Goal: Communication & Community: Answer question/provide support

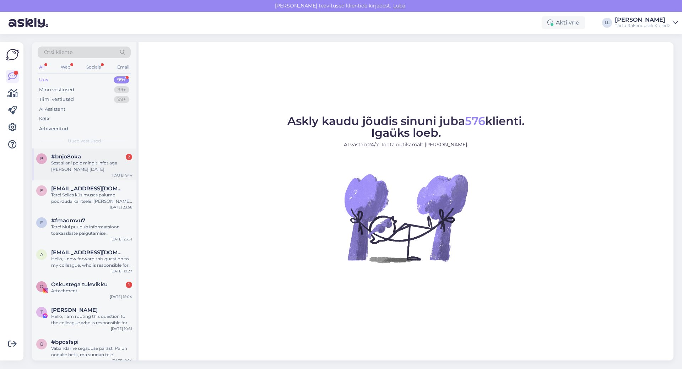
click at [92, 158] on div "#bnjo8oka 2" at bounding box center [91, 157] width 81 height 6
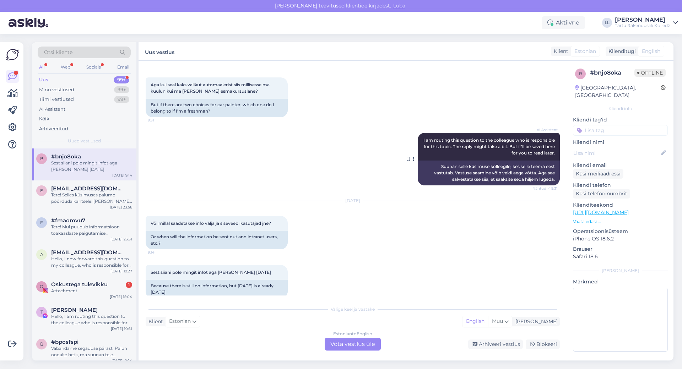
scroll to position [201, 0]
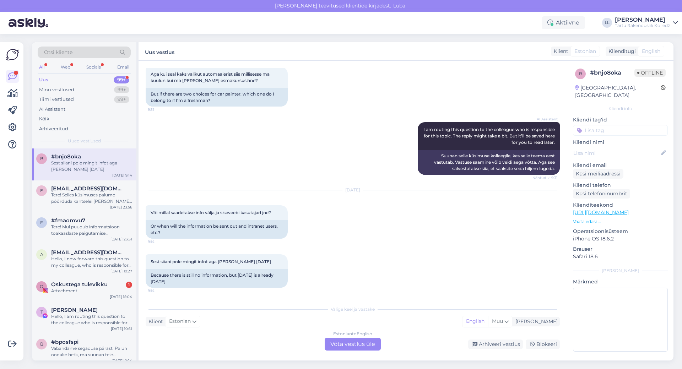
click at [350, 345] on div "Estonian to English Võta vestlus üle" at bounding box center [353, 344] width 56 height 13
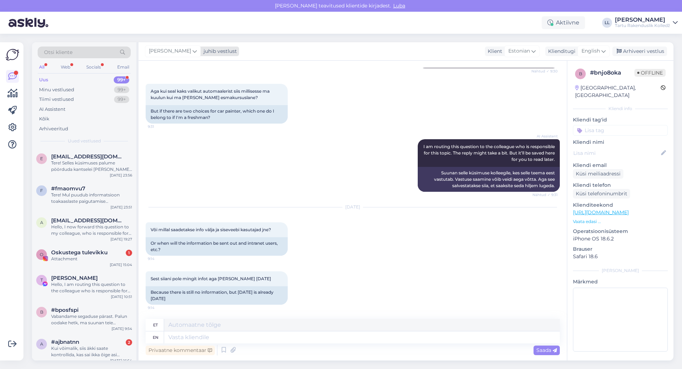
click at [181, 54] on span "[PERSON_NAME]" at bounding box center [170, 51] width 42 height 8
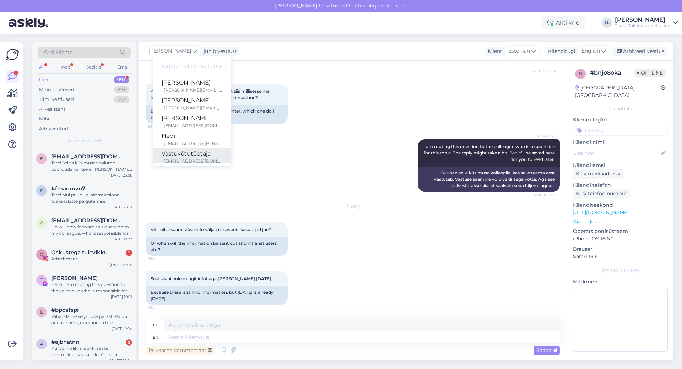
click at [168, 159] on div "[EMAIL_ADDRESS][DOMAIN_NAME]" at bounding box center [193, 161] width 59 height 6
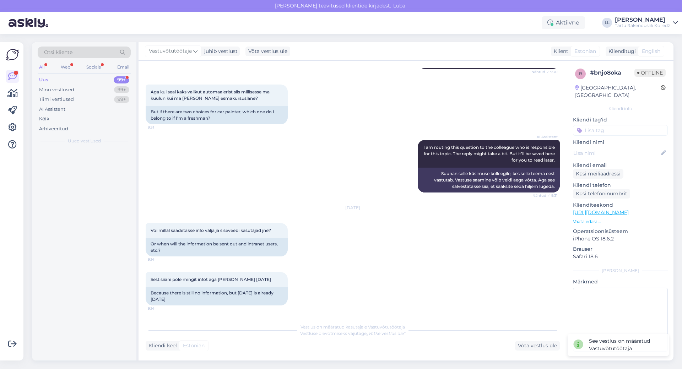
scroll to position [184, 0]
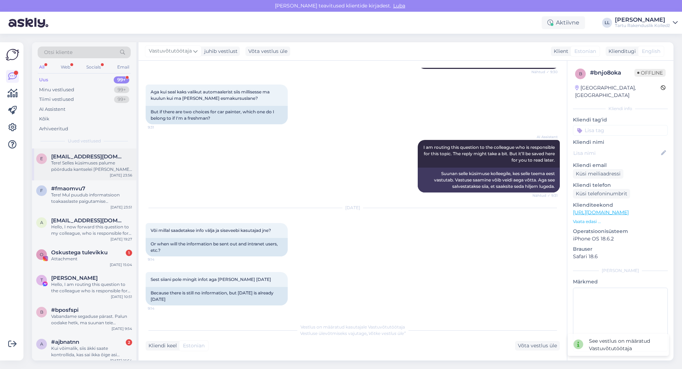
click at [85, 158] on span "[EMAIL_ADDRESS][DOMAIN_NAME]" at bounding box center [88, 157] width 74 height 6
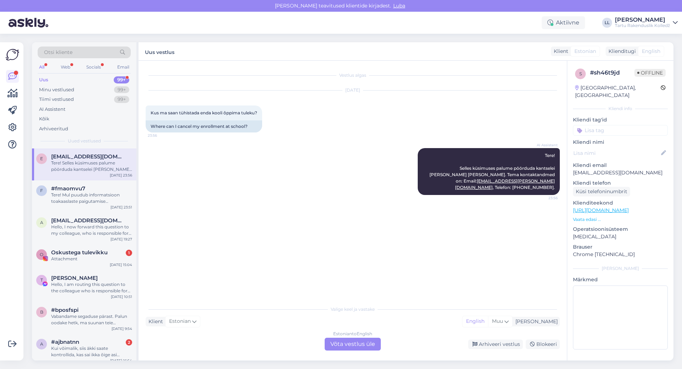
click at [351, 344] on div "Estonian to English Võta vestlus üle" at bounding box center [353, 344] width 56 height 13
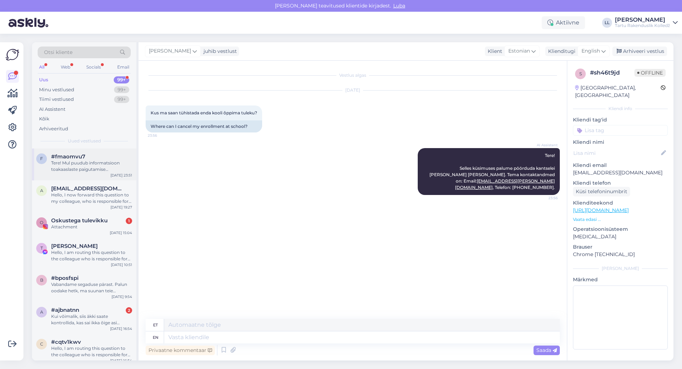
click at [87, 164] on div "Tere! Mul puudub informatsioon toakaaslaste paigutamise kriteeriumite kohta. Ed…" at bounding box center [91, 166] width 81 height 13
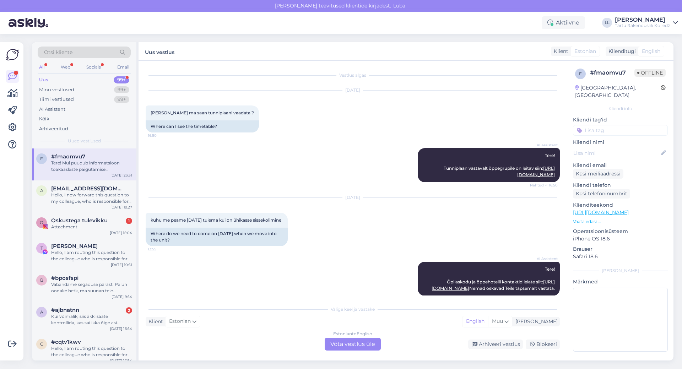
drag, startPoint x: 337, startPoint y: 199, endPoint x: 366, endPoint y: 198, distance: 29.1
click at [366, 198] on div "[DATE]" at bounding box center [353, 197] width 414 height 6
click at [364, 199] on div "[DATE]" at bounding box center [353, 197] width 414 height 6
click at [383, 217] on div "[DATE] kuhu me peame [DATE] tulema kui on ühikasse sissekolimine 13:55 Where do…" at bounding box center [353, 222] width 414 height 64
drag, startPoint x: 337, startPoint y: 198, endPoint x: 362, endPoint y: 198, distance: 25.2
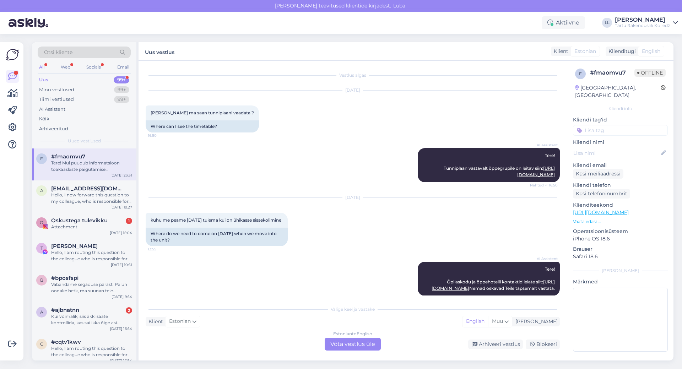
click at [362, 198] on div "[DATE]" at bounding box center [353, 197] width 414 height 6
click at [379, 223] on div "[DATE] kuhu me peame [DATE] tulema kui on ühikasse sissekolimine 13:55 Where do…" at bounding box center [353, 222] width 414 height 64
drag, startPoint x: 338, startPoint y: 198, endPoint x: 361, endPoint y: 198, distance: 23.8
click at [361, 198] on div "[DATE]" at bounding box center [353, 197] width 414 height 6
click at [362, 198] on div "[DATE]" at bounding box center [353, 197] width 414 height 6
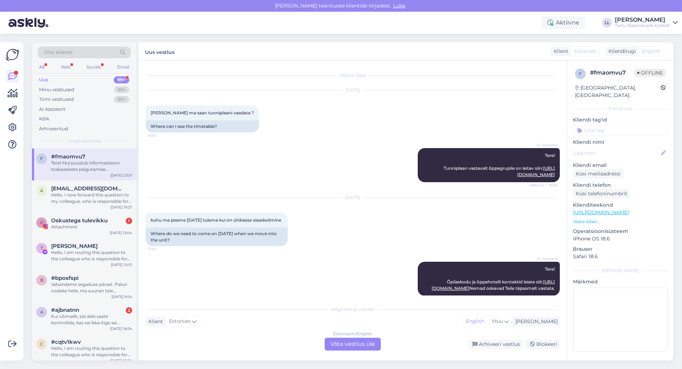
drag, startPoint x: 362, startPoint y: 198, endPoint x: 337, endPoint y: 198, distance: 24.9
click at [337, 198] on div "[DATE]" at bounding box center [353, 197] width 414 height 6
click at [337, 202] on div "[DATE] kuhu me peame [DATE] tulema kui on ühikasse sissekolimine 13:55 Where do…" at bounding box center [353, 222] width 414 height 64
click at [361, 200] on div "[DATE]" at bounding box center [353, 197] width 414 height 6
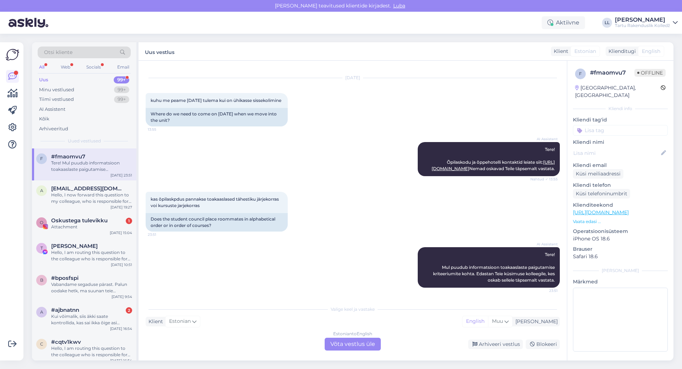
scroll to position [133, 0]
click at [352, 345] on div "Estonian to English Võta vestlus üle" at bounding box center [353, 344] width 56 height 13
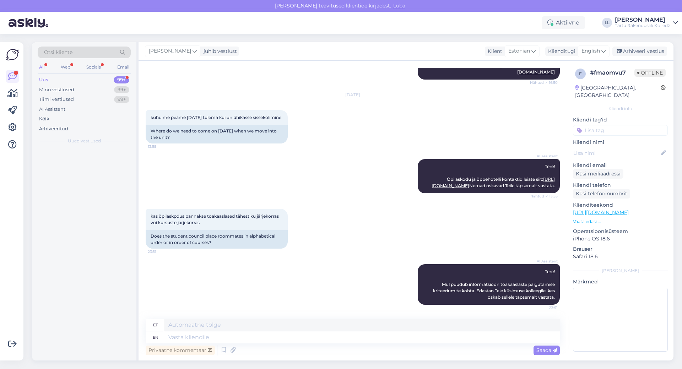
scroll to position [115, 0]
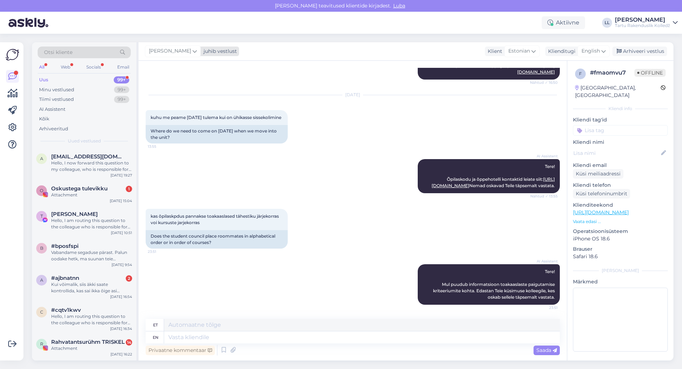
click at [179, 51] on span "[PERSON_NAME]" at bounding box center [170, 51] width 42 height 8
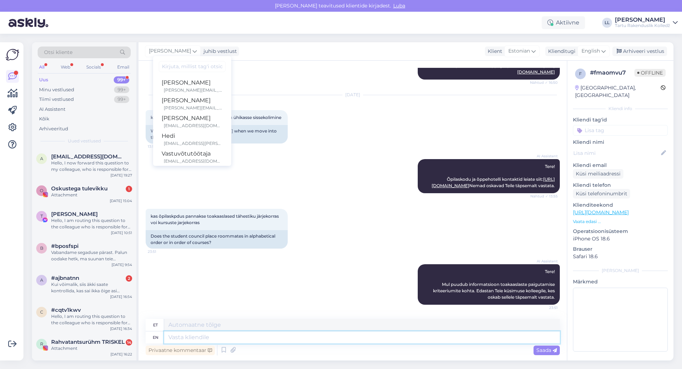
click at [249, 337] on textarea at bounding box center [362, 338] width 396 height 12
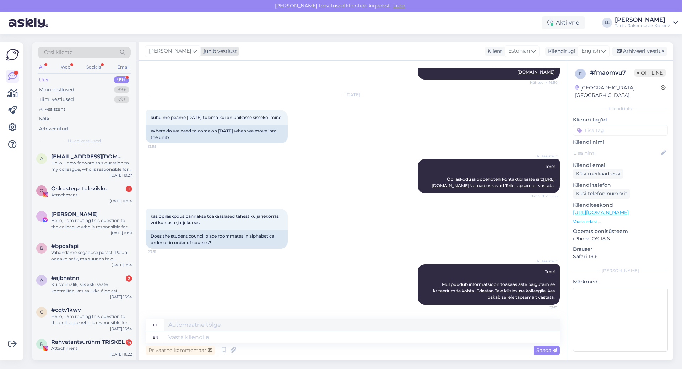
click at [193, 53] on icon at bounding box center [195, 51] width 4 height 8
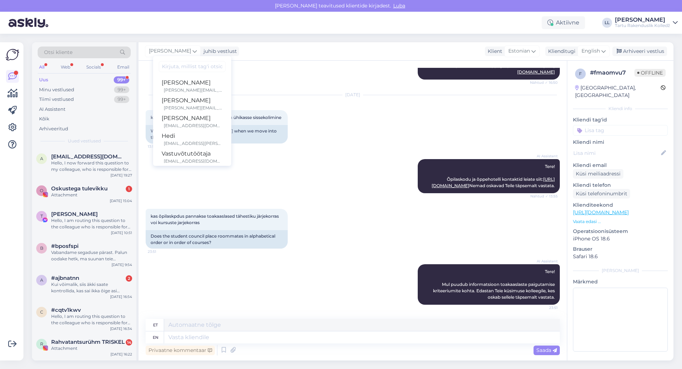
click at [291, 188] on div "AI Assistent Tere! Õpilaskodu ja õppehotelli kontaktid leiate siit: [URL][DOMAI…" at bounding box center [353, 176] width 414 height 50
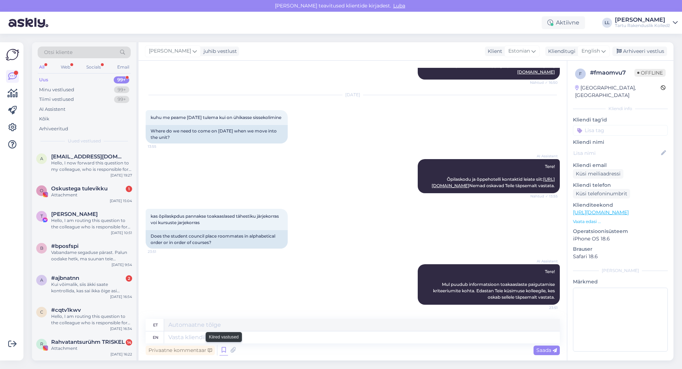
click at [222, 350] on icon at bounding box center [224, 350] width 9 height 11
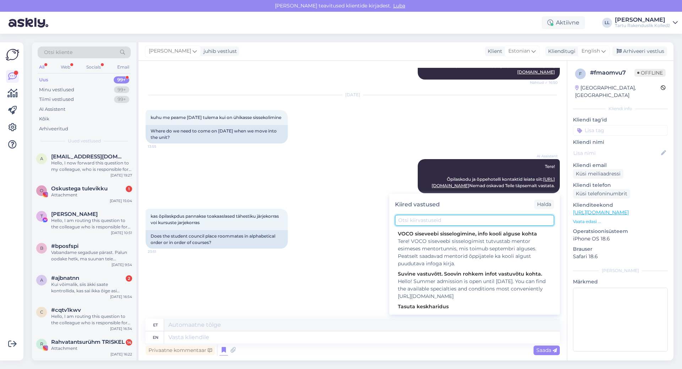
click at [439, 221] on input "text" at bounding box center [474, 220] width 159 height 11
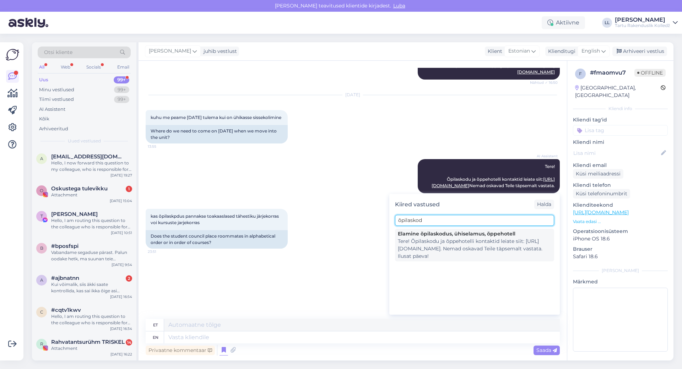
type input "õpilaskod"
click at [436, 242] on div "Tere! Õpilaskodu ja õppehotelli kontaktid leiate siit: [URL][DOMAIN_NAME]. Nema…" at bounding box center [475, 249] width 154 height 22
type textarea "Tere! Õpilaskodu ja õppehotelli kontaktid siit: [URL][DOMAIN_NAME]. Nemad oskav…"
type textarea "Tere! Õpilaskodu ja õppehotelli kontaktid leiate siit: [URL][DOMAIN_NAME]. Nema…"
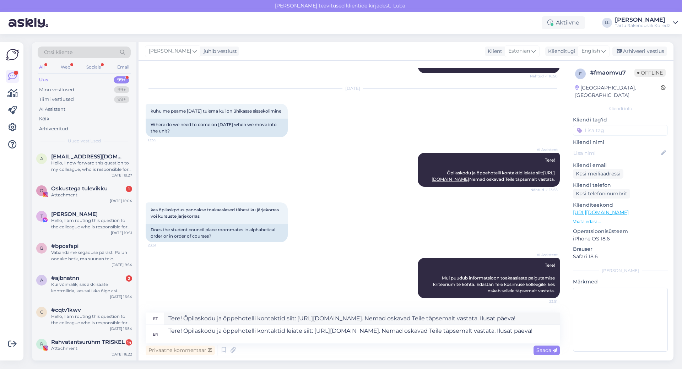
scroll to position [122, 0]
click at [540, 348] on span "Saada" at bounding box center [547, 350] width 21 height 6
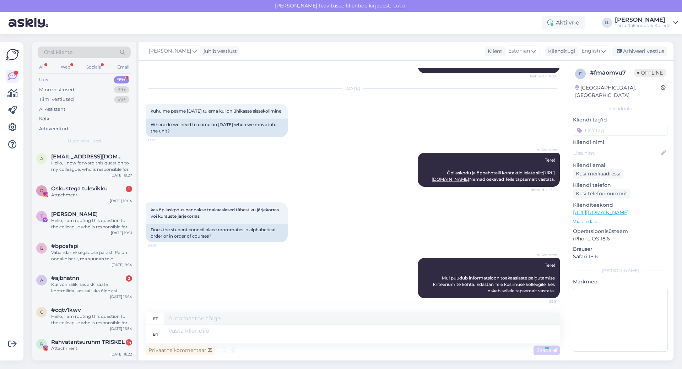
scroll to position [199, 0]
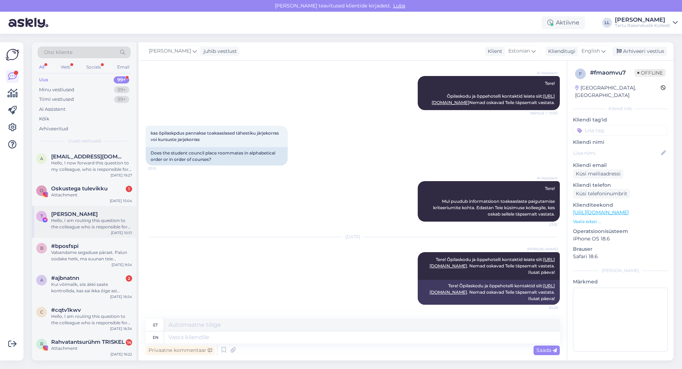
click at [82, 217] on div "[PERSON_NAME]" at bounding box center [91, 214] width 81 height 6
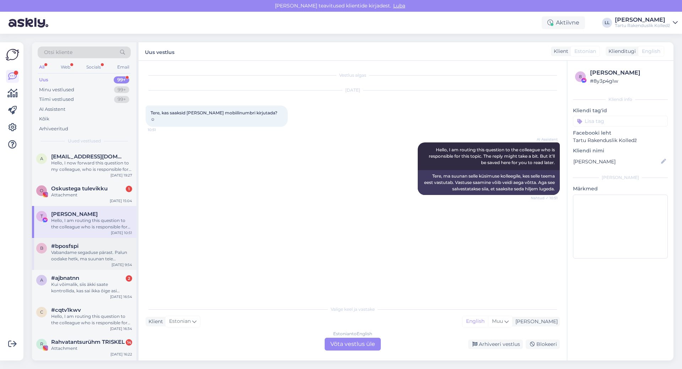
click at [88, 248] on div "#bposfspi" at bounding box center [91, 246] width 81 height 6
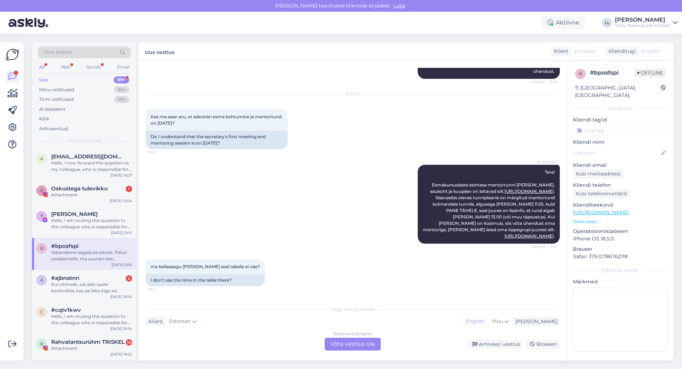
scroll to position [292, 0]
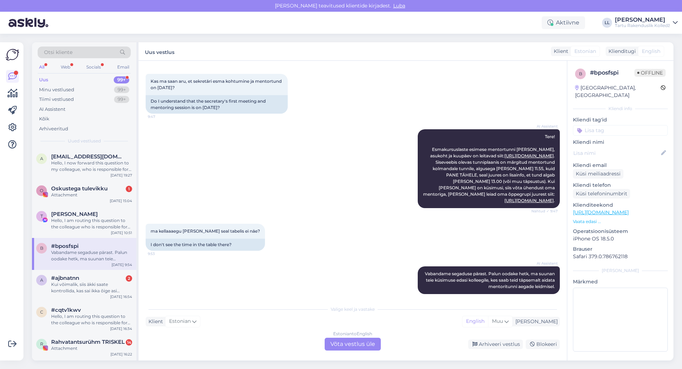
click at [355, 349] on div "Estonian to English Võta vestlus üle" at bounding box center [353, 344] width 56 height 13
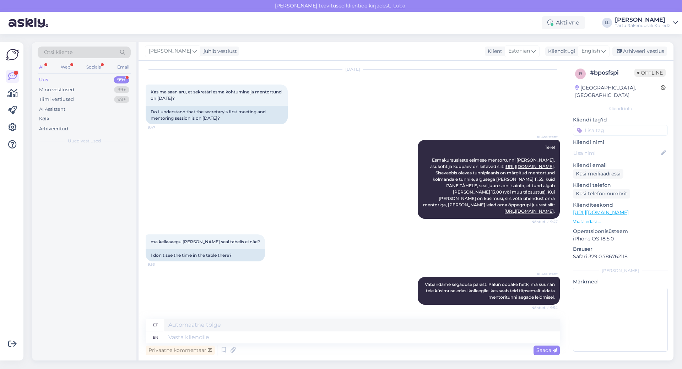
scroll to position [275, 0]
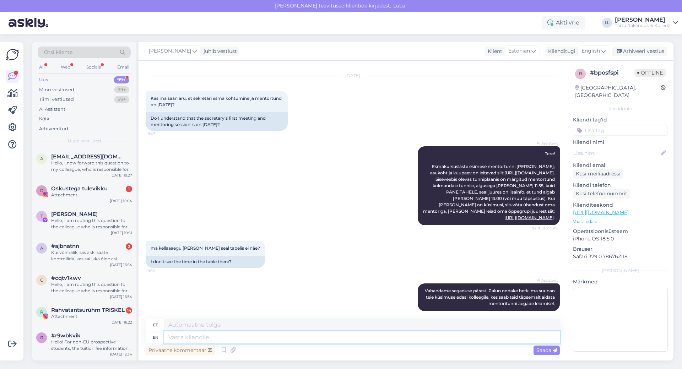
click at [279, 335] on textarea at bounding box center [362, 338] width 396 height 12
type textarea "Tere!"
paste textarea "SRo25 Sekretär Siimsalu, Katrin 04.09 1. tund Kopli 1 A415"
type textarea "Tere! SRo25 Sekretär [PERSON_NAME], Katrin 04.09 1. tund Kopli 1 A415"
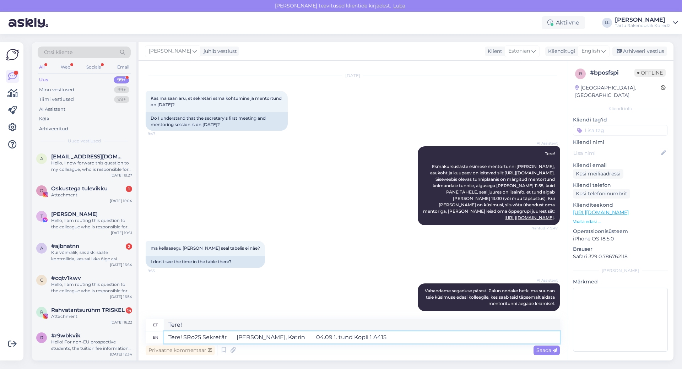
type textarea "Tere! SRo25 Sekretär [PERSON_NAME], Katrin 04.09 1. tund Kopli 1 A415"
drag, startPoint x: 305, startPoint y: 336, endPoint x: 323, endPoint y: 338, distance: 18.2
click at [323, 338] on textarea "Tere! SRo25 Sekretär [PERSON_NAME], Katrin 04.09 1. tund Kopli 1 A415" at bounding box center [362, 338] width 396 height 12
click at [417, 340] on textarea "Tere! SRo25 Sekretär [PERSON_NAME], Katrin 04.09 1. tund Kopli 1 A415" at bounding box center [362, 338] width 396 height 12
type textarea "Tere! SRo25 Sekretär [PERSON_NAME], Katrin 04.09 1. tund Kopli 1 A415 -"
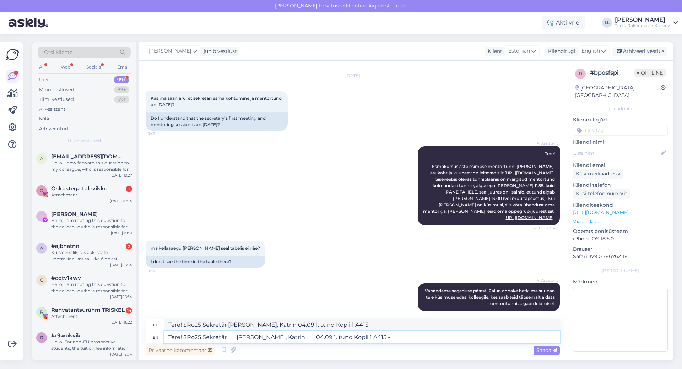
type textarea "Tere! SRo25 Sekretär [PERSON_NAME], Katrin 04.09 1. tund Kopli 1 A415 -"
type textarea "Tere! SRo25 Sekretär [PERSON_NAME], Katrin 04.09 1. tund Kopli 1 A415 - ehk sii"
type textarea "Tere! SRo25 Sekretär [PERSON_NAME], Katrin 04.09 1. tund Kopli 1 A415 - ehk"
type textarea "Tere! SRo25 Sekretär [PERSON_NAME], Katrin 04.09 1. tund Kopli 1 A415 - ehk sii…"
type textarea "Tere! SRo25 Sekretär [PERSON_NAME], Katrin 04.09 1. tund Kopli 1 A415 - ehk siis"
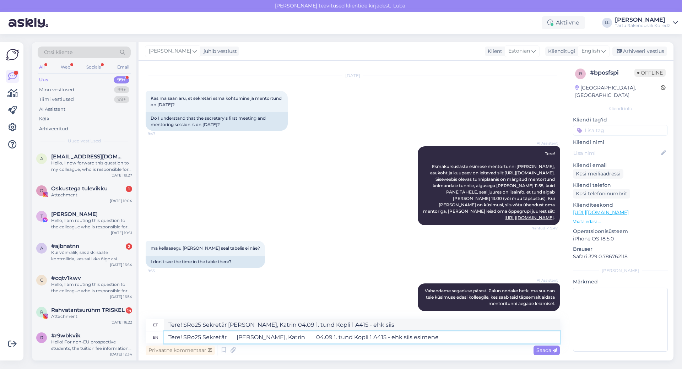
type textarea "Tere! SRo25 Sekretär [PERSON_NAME], Katrin 04.09 1. tund Kopli 1 A415 - ehk sii…"
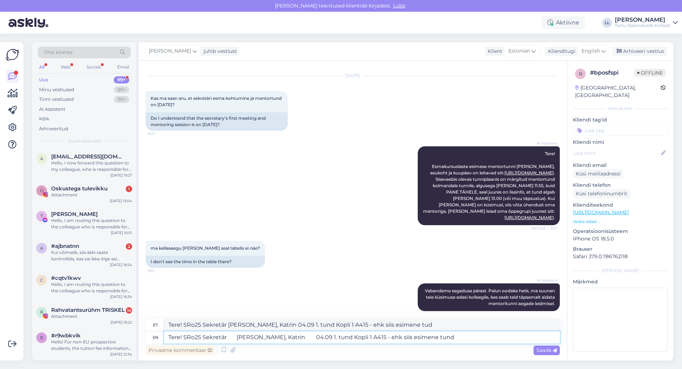
type textarea "Tere! SRo25 Sekretär [PERSON_NAME], Katrin 04.09 1. tund Kopli 1 A415 - ehk sii…"
type textarea "Tere! SRo25 Sekretär [PERSON_NAME], Katrin 04.09 1. Kopli 1 A415 - ehk siis esi…"
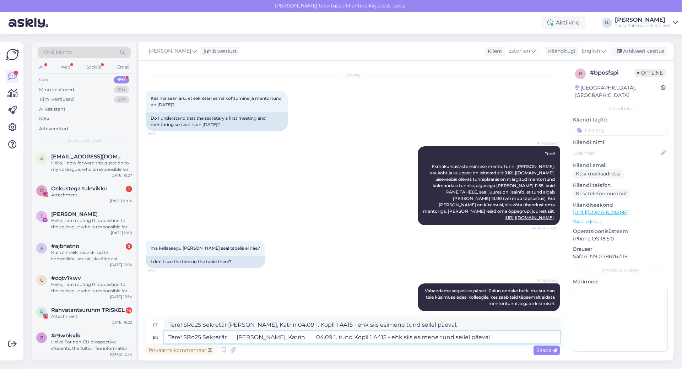
type textarea "Tere! SRo25 Sekretär [PERSON_NAME], Katrin 04.09 1. tund Kopli 1 A415 - ehk sii…"
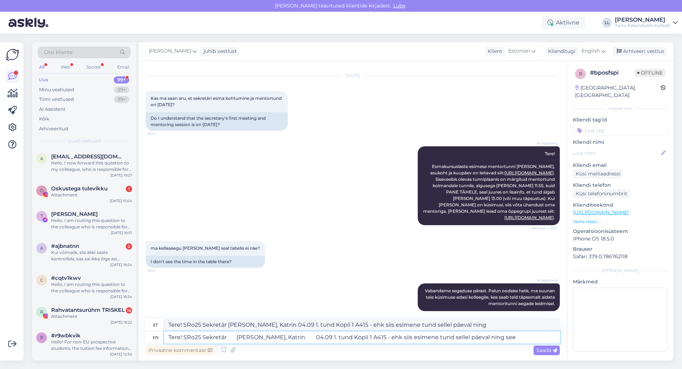
type textarea "Tere! SRo25 Sekretär [PERSON_NAME], Katrin 04.09 1. tund Kopli 1 A415 - ehk sii…"
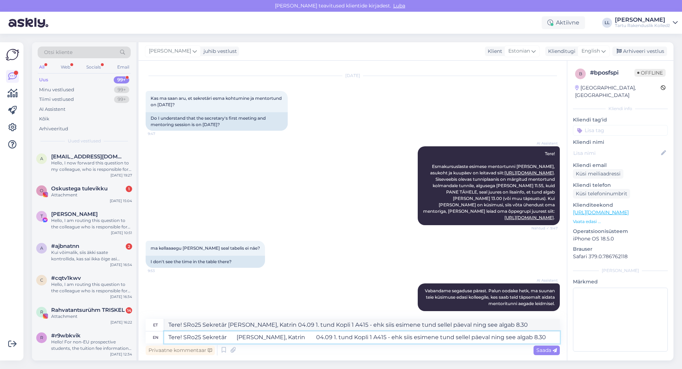
type textarea "Tere! SRo25 Sekretär [PERSON_NAME], Katrin 04.09 1. tund Kopli 1 A415 - ehk sii…"
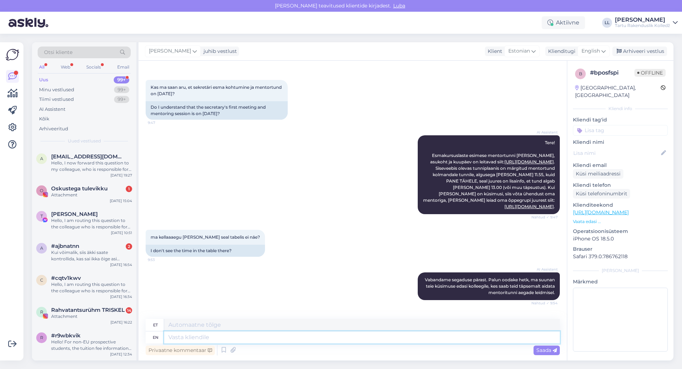
scroll to position [396, 0]
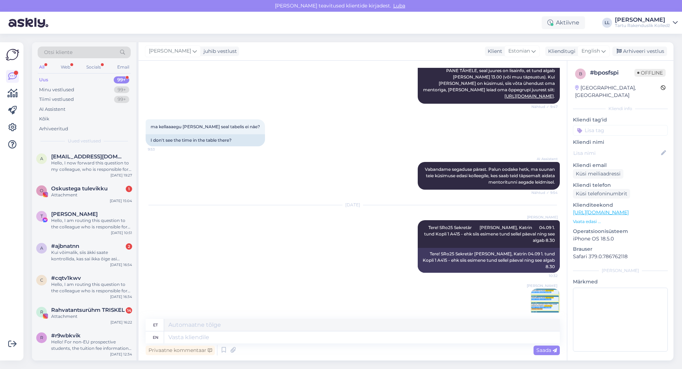
click at [534, 295] on img at bounding box center [545, 303] width 28 height 28
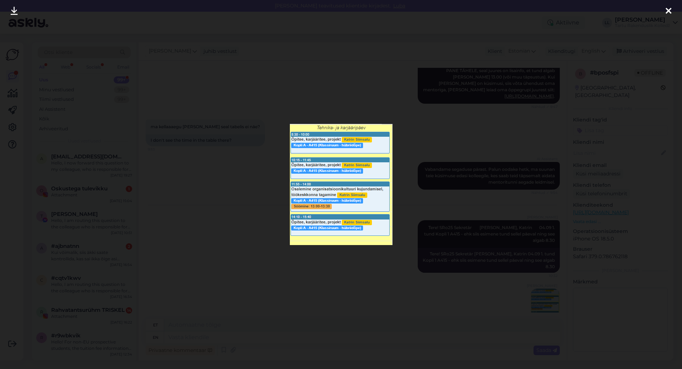
click at [668, 13] on icon at bounding box center [669, 11] width 6 height 9
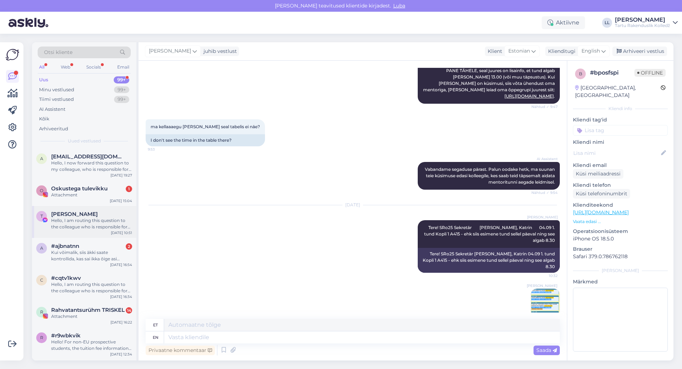
click at [84, 220] on div "Hello, I am routing this question to the colleague who is responsible for this …" at bounding box center [91, 223] width 81 height 13
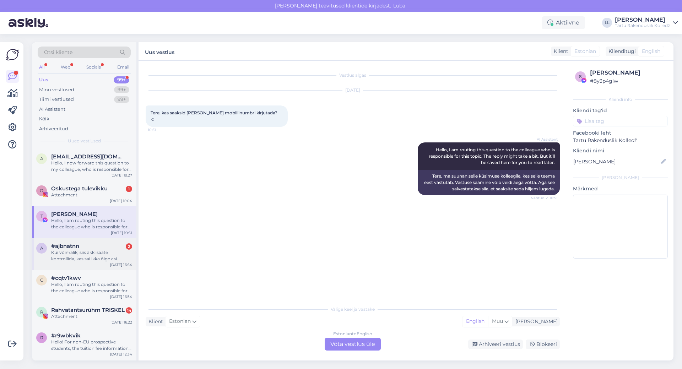
click at [87, 255] on div "Kui võimalik, siis äkki saate kontrollida, kas sai ikka õige asi valitud. oli s…" at bounding box center [91, 255] width 81 height 13
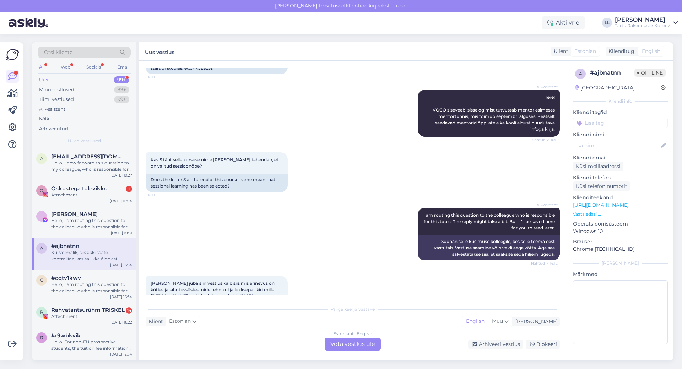
scroll to position [142, 0]
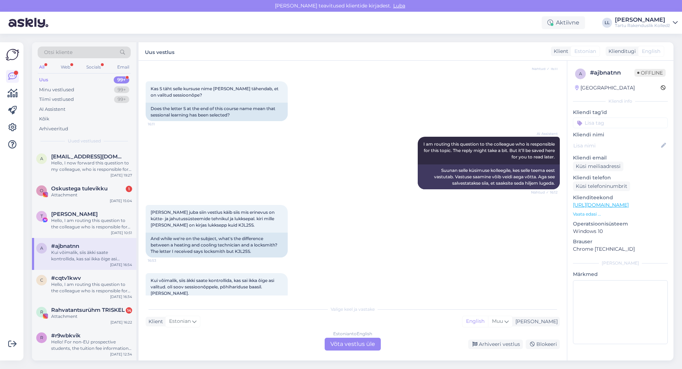
click at [362, 343] on div "Estonian to English Võta vestlus üle" at bounding box center [353, 344] width 56 height 13
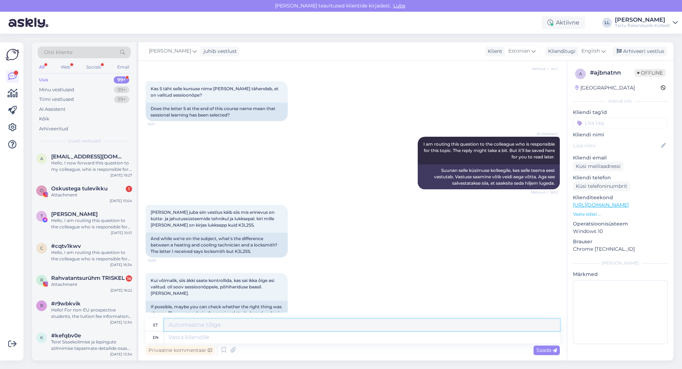
click at [287, 331] on textarea at bounding box center [362, 325] width 396 height 12
drag, startPoint x: 287, startPoint y: 335, endPoint x: 342, endPoint y: 313, distance: 59.8
click at [287, 335] on textarea at bounding box center [362, 338] width 396 height 12
click at [605, 52] on icon at bounding box center [604, 51] width 4 height 8
type input "es"
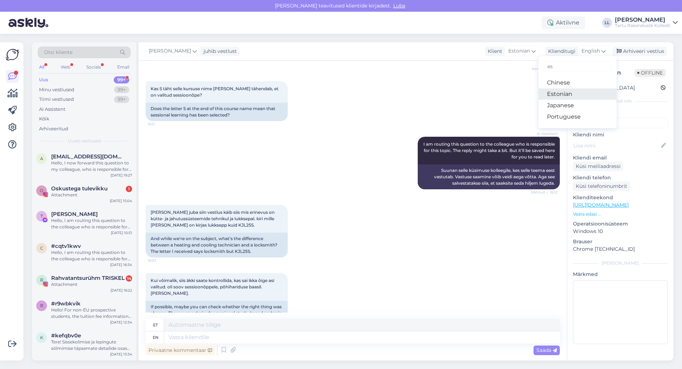
click at [577, 95] on link "Estonian" at bounding box center [578, 93] width 78 height 11
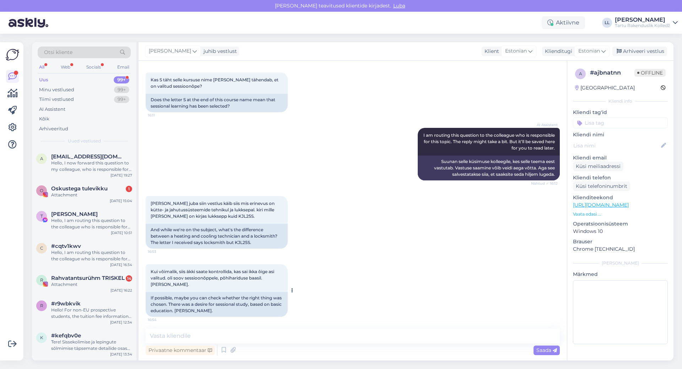
scroll to position [154, 0]
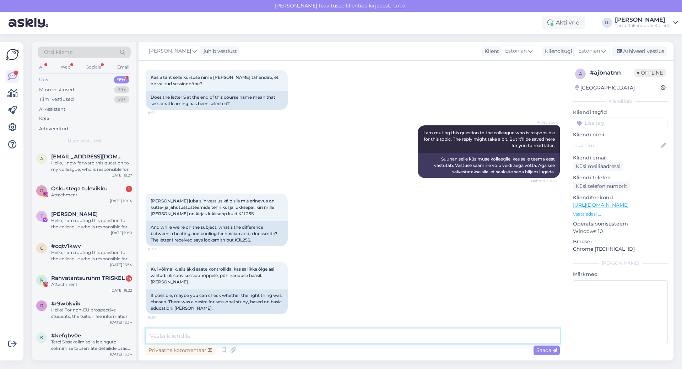
click at [259, 335] on textarea at bounding box center [353, 336] width 414 height 15
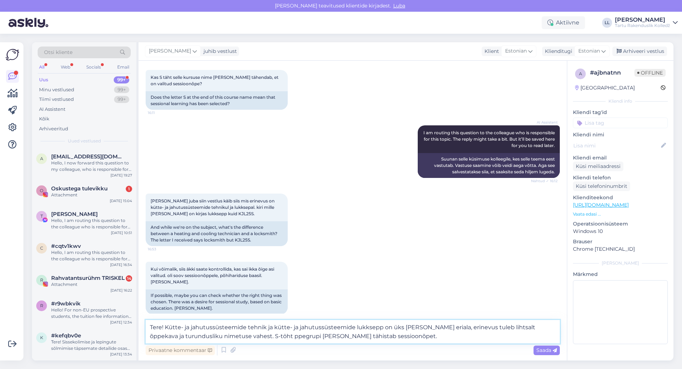
click at [246, 339] on textarea "Tere! Kütte- ja jahutussüsteemide tehnik ja kütte- ja jahutussüsteemide lukksep…" at bounding box center [353, 331] width 414 height 23
click at [250, 336] on textarea "Tere! Kütte- ja jahutussüsteemide tehnik ja kütte- ja jahutussüsteemide lukksep…" at bounding box center [353, 331] width 414 height 23
click at [258, 337] on textarea "Tere! Kütte- ja jahutussüsteemide tehnik ja kütte- ja jahutussüsteemide lukksep…" at bounding box center [353, 331] width 414 height 23
click at [378, 337] on textarea "Tere! Kütte- ja jahutussüsteemide tehnik ja kütte- ja jahutussüsteemide lukksep…" at bounding box center [353, 331] width 414 height 23
paste textarea "[URL][DOMAIN_NAME][PERSON_NAME]"
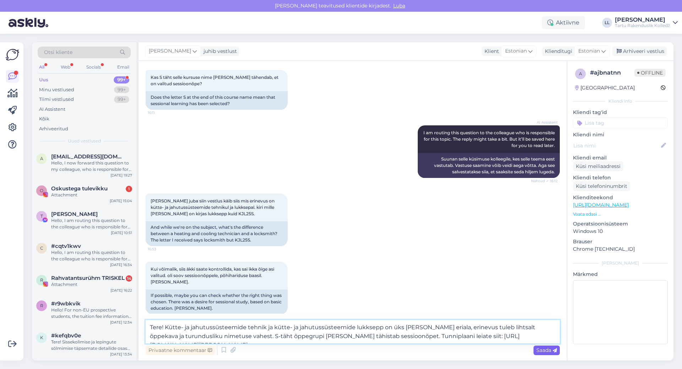
type textarea "Tere! Kütte- ja jahutussüsteemide tehnik ja kütte- ja jahutussüsteemide lukksep…"
click at [543, 349] on span "Saada" at bounding box center [547, 350] width 21 height 6
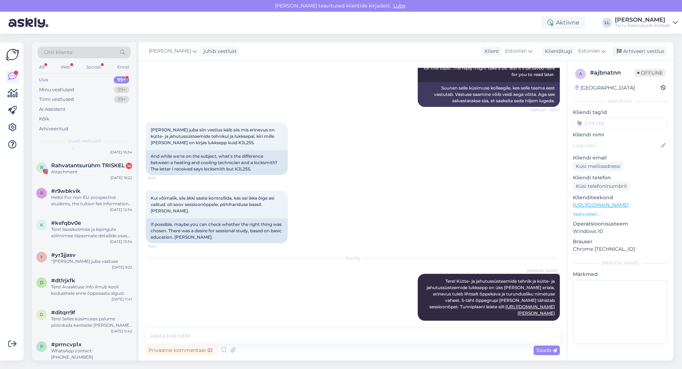
scroll to position [142, 0]
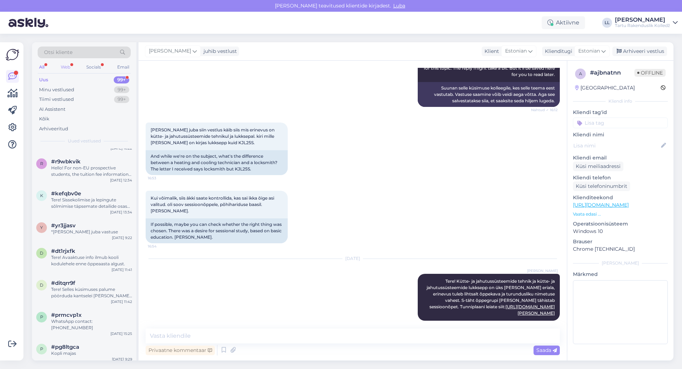
click at [71, 67] on div "Web" at bounding box center [65, 67] width 12 height 9
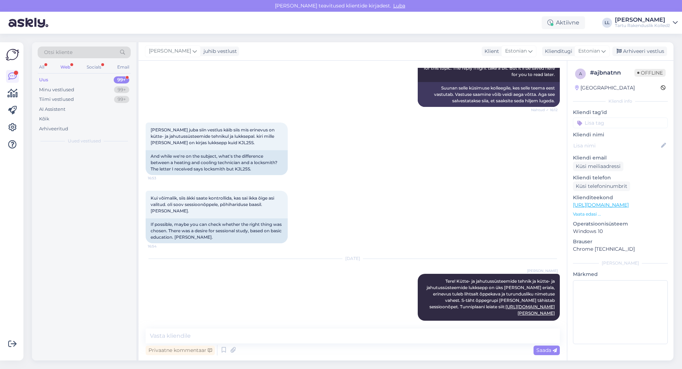
scroll to position [0, 0]
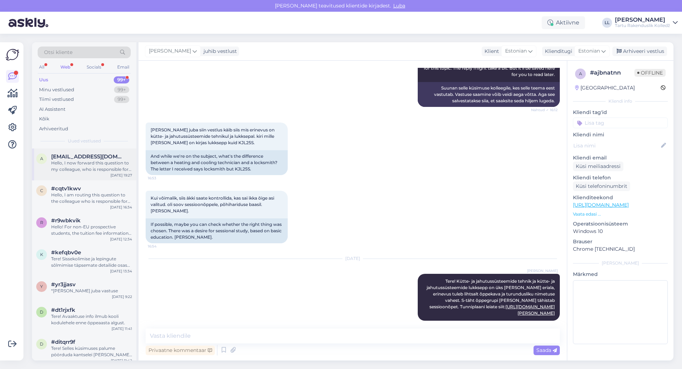
click at [93, 158] on span "[EMAIL_ADDRESS][DOMAIN_NAME]" at bounding box center [88, 157] width 74 height 6
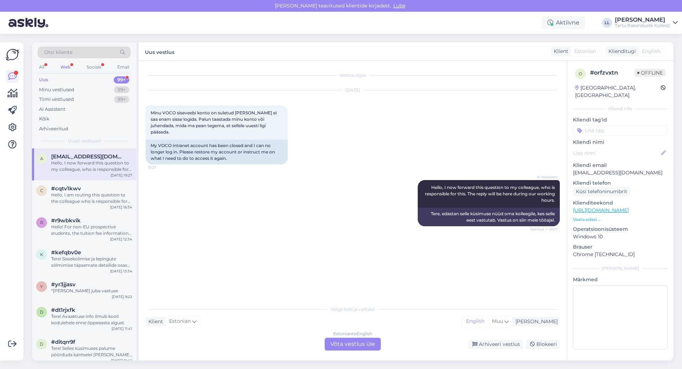
click at [351, 342] on div "Estonian to English Võta vestlus üle" at bounding box center [353, 344] width 56 height 13
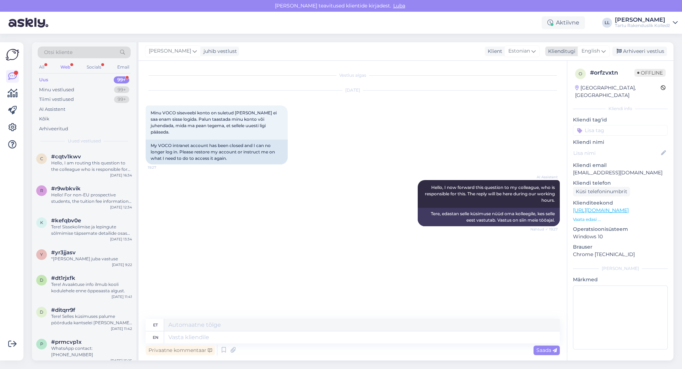
click at [597, 47] on div "English" at bounding box center [594, 50] width 32 height 11
click at [564, 98] on link "Estonian" at bounding box center [578, 93] width 78 height 11
drag, startPoint x: 247, startPoint y: 336, endPoint x: 255, endPoint y: 333, distance: 9.2
click at [247, 336] on textarea at bounding box center [353, 336] width 414 height 15
paste textarea "[URL][DOMAIN_NAME][DOMAIN_NAME]"
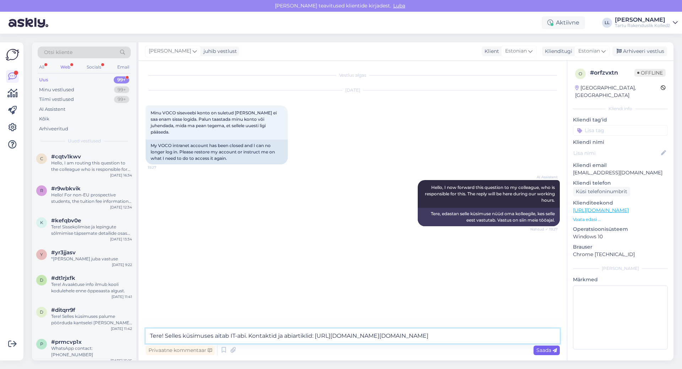
type textarea "Tere! Selles küsimuses aitab IT-abi. Kontaktid ja abiartiklid: [URL][DOMAIN_NAM…"
click at [547, 349] on span "Saada" at bounding box center [547, 350] width 21 height 6
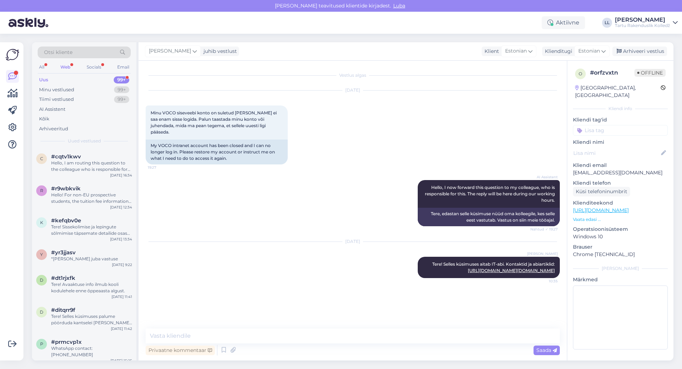
click at [60, 65] on div "Web" at bounding box center [65, 67] width 13 height 9
click at [63, 165] on div "Hello, I am routing this question to the colleague who is responsible for this …" at bounding box center [91, 166] width 81 height 13
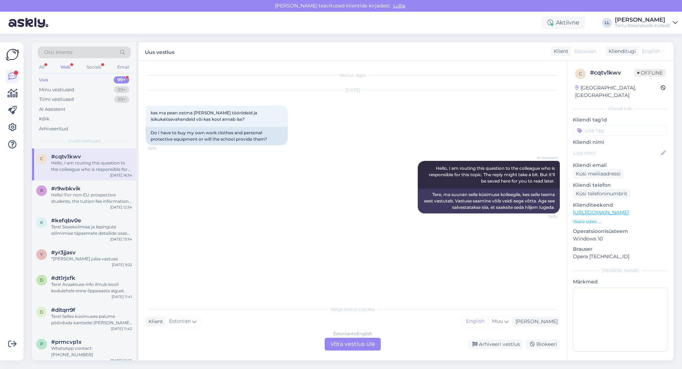
click at [366, 345] on div "Estonian to English Võta vestlus üle" at bounding box center [353, 344] width 56 height 13
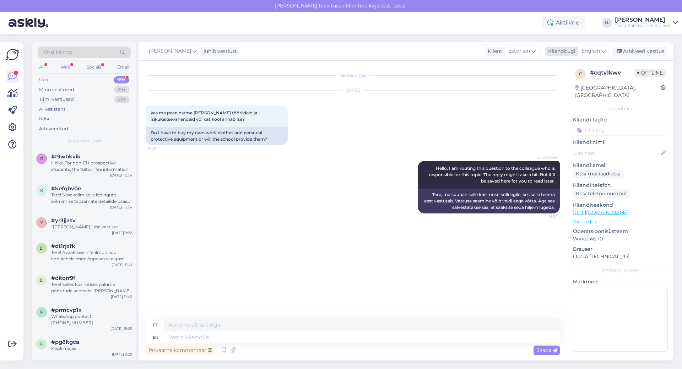
click at [599, 52] on span "English" at bounding box center [591, 51] width 18 height 8
click at [575, 93] on link "Estonian" at bounding box center [578, 93] width 78 height 11
click at [243, 337] on textarea at bounding box center [353, 336] width 414 height 15
type textarea "Tere! Selle kohta saate infot mentortunnis. Ilusat päeva!"
click at [543, 350] on span "Saada" at bounding box center [547, 350] width 21 height 6
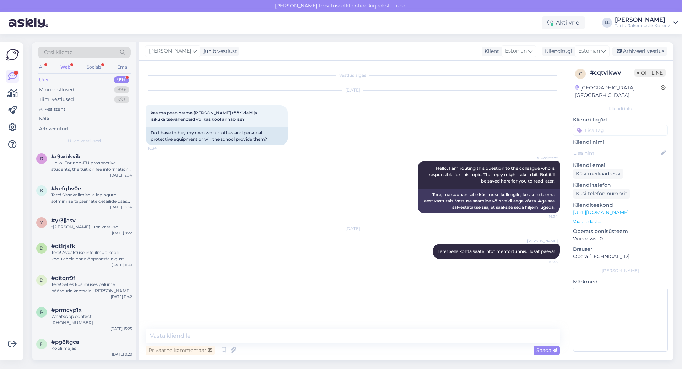
click at [64, 65] on div "Web" at bounding box center [65, 67] width 13 height 9
click at [93, 68] on div "Socials" at bounding box center [93, 67] width 17 height 9
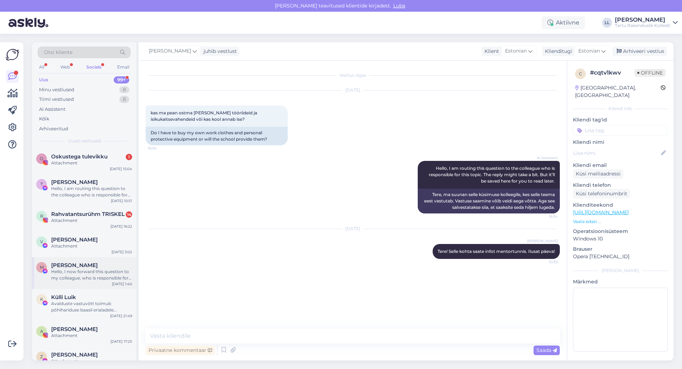
click at [87, 264] on span "[PERSON_NAME]" at bounding box center [74, 265] width 47 height 6
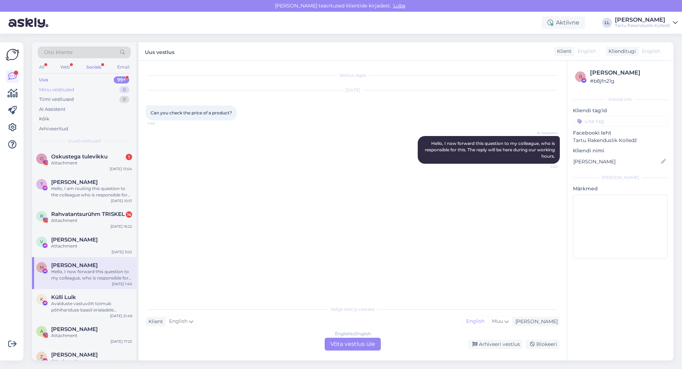
click at [61, 88] on div "Minu vestlused" at bounding box center [56, 89] width 35 height 7
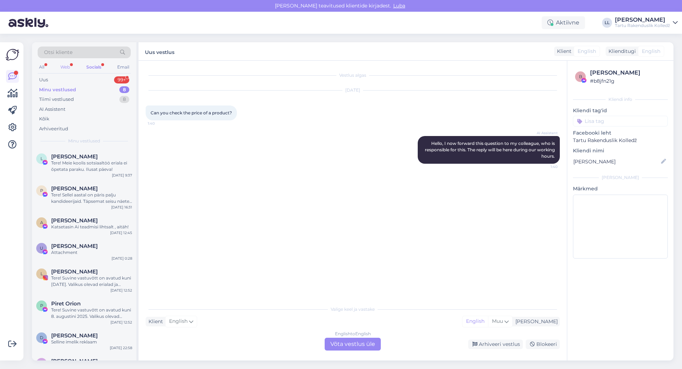
click at [69, 66] on div "Web" at bounding box center [65, 67] width 12 height 9
